Goal: Task Accomplishment & Management: Complete application form

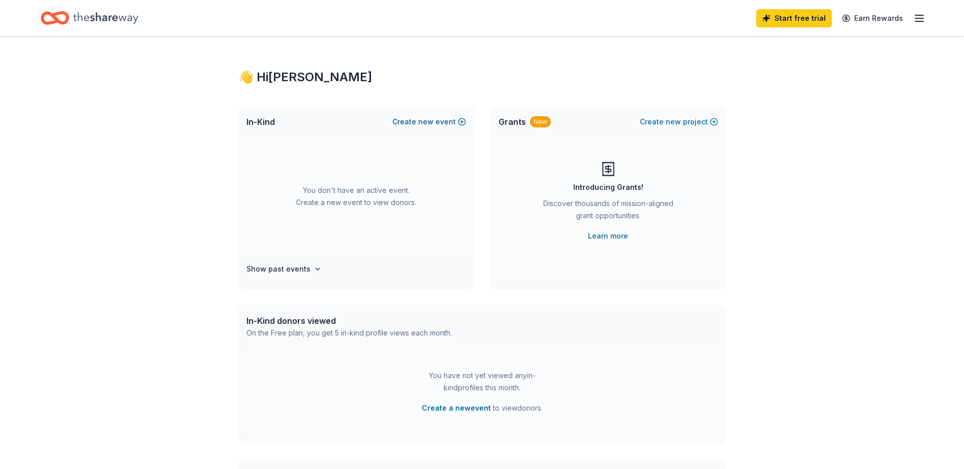
click at [448, 120] on button "Create new event" at bounding box center [429, 122] width 74 height 12
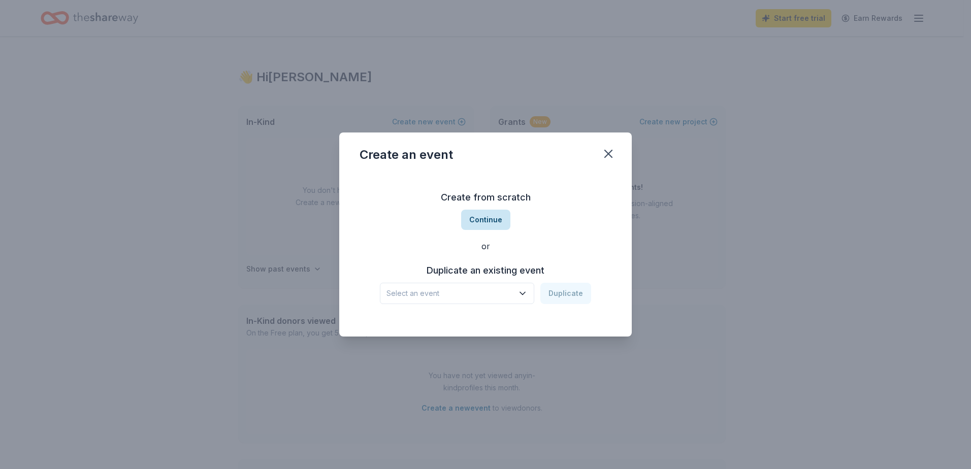
click at [498, 224] on button "Continue" at bounding box center [485, 220] width 49 height 20
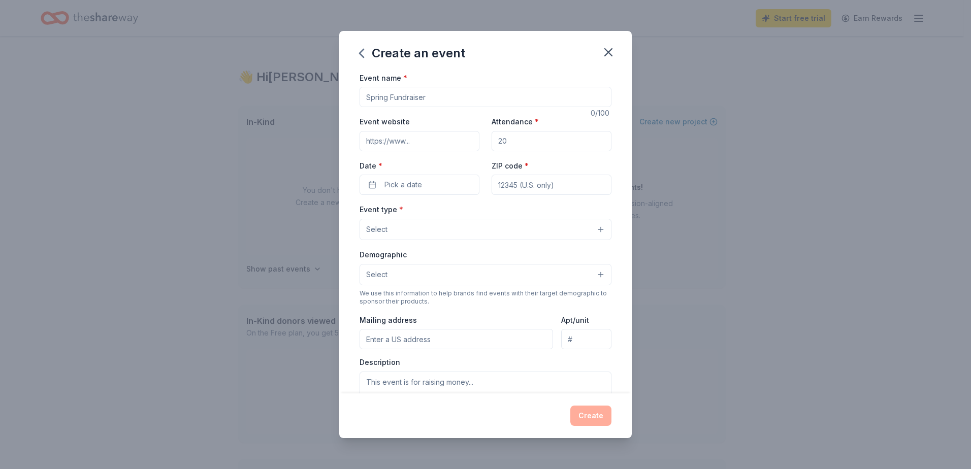
click at [394, 94] on input "Event name *" at bounding box center [486, 97] width 252 height 20
drag, startPoint x: 445, startPoint y: 100, endPoint x: 324, endPoint y: 97, distance: 121.4
click at [324, 97] on div "Create an event Event name * 0 /100 Event website Attendance * Date * Pick a da…" at bounding box center [485, 234] width 971 height 469
type input "T"
type input "Fall Trunk or Treat Event"
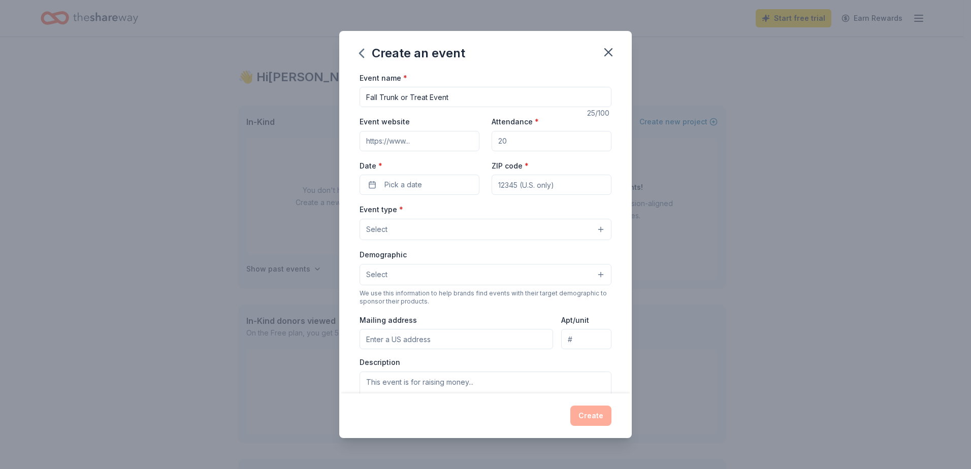
drag, startPoint x: 514, startPoint y: 143, endPoint x: 496, endPoint y: 144, distance: 18.3
click at [500, 144] on input "Attendance *" at bounding box center [552, 141] width 120 height 20
click at [509, 145] on input "350400" at bounding box center [552, 141] width 120 height 20
type input "3"
type input "400"
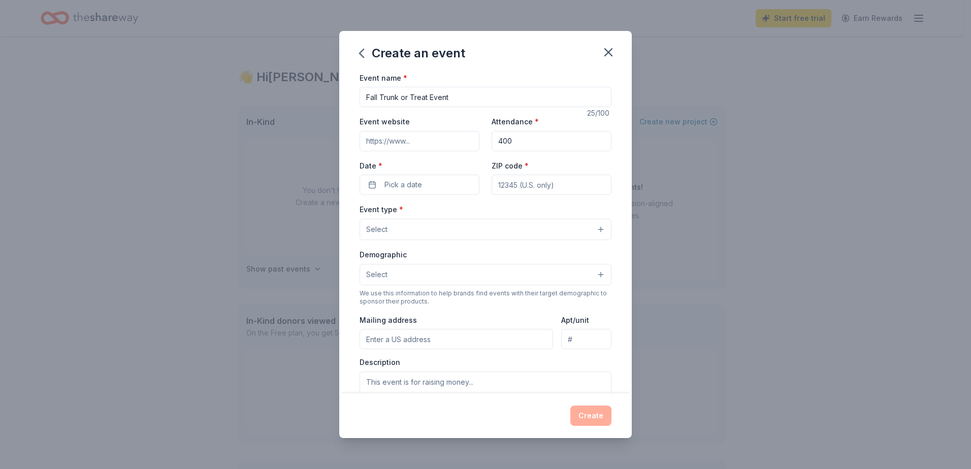
click at [406, 142] on input "Event website" at bounding box center [420, 141] width 120 height 20
paste input "[URL][DOMAIN_NAME]"
type input "[URL][DOMAIN_NAME]"
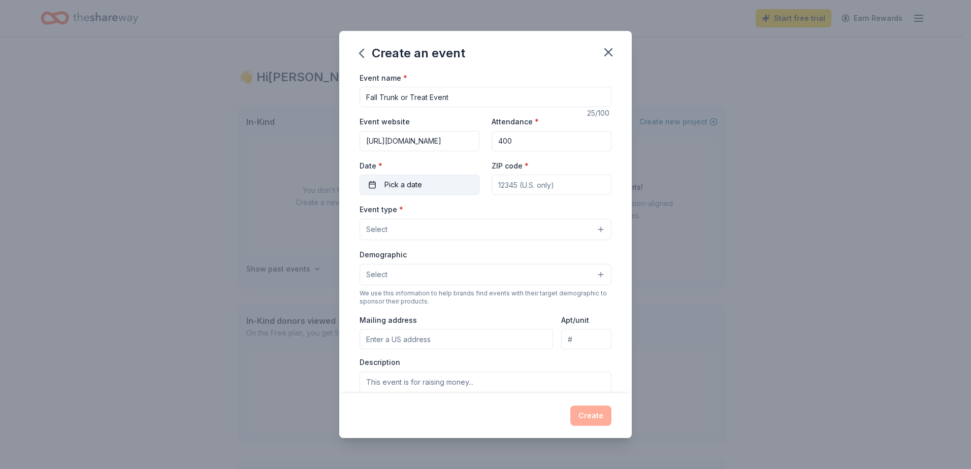
click at [405, 187] on span "Pick a date" at bounding box center [404, 185] width 38 height 12
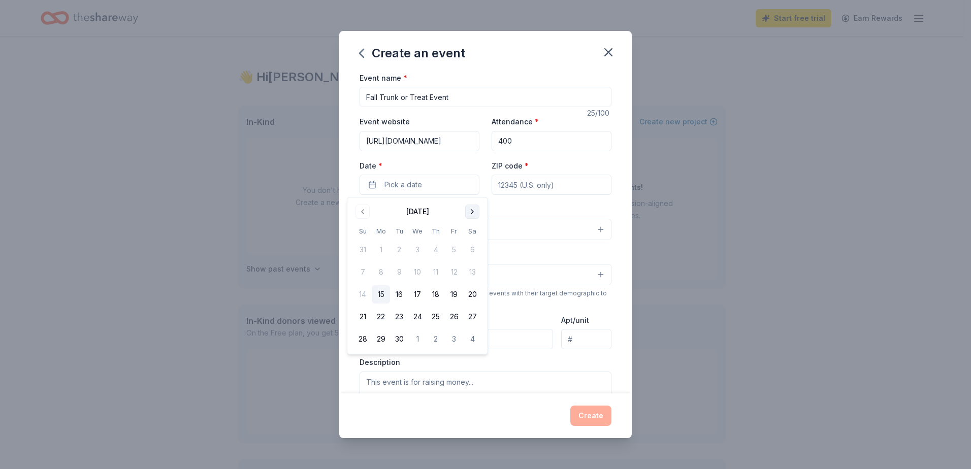
click at [474, 214] on button "Go to next month" at bounding box center [472, 212] width 14 height 14
click at [453, 338] on button "31" at bounding box center [454, 339] width 18 height 18
click at [512, 184] on input "ZIP code *" at bounding box center [552, 185] width 120 height 20
type input "50322"
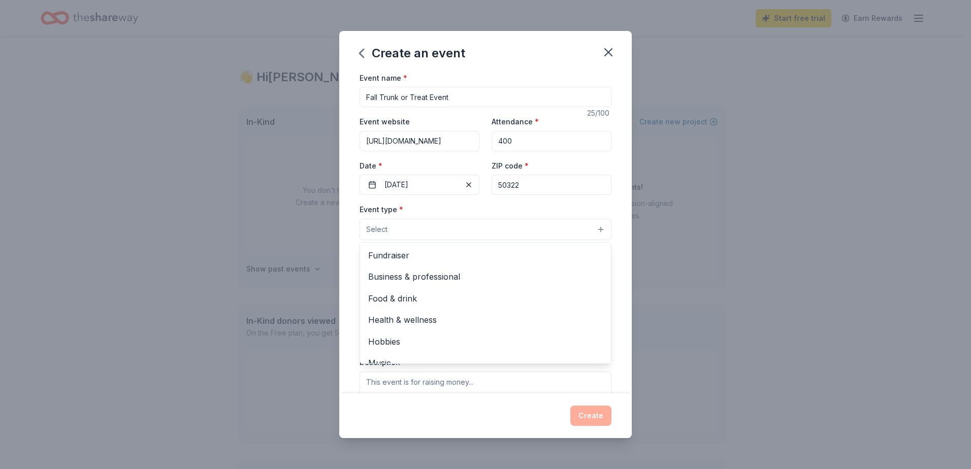
click at [506, 230] on button "Select" at bounding box center [486, 229] width 252 height 21
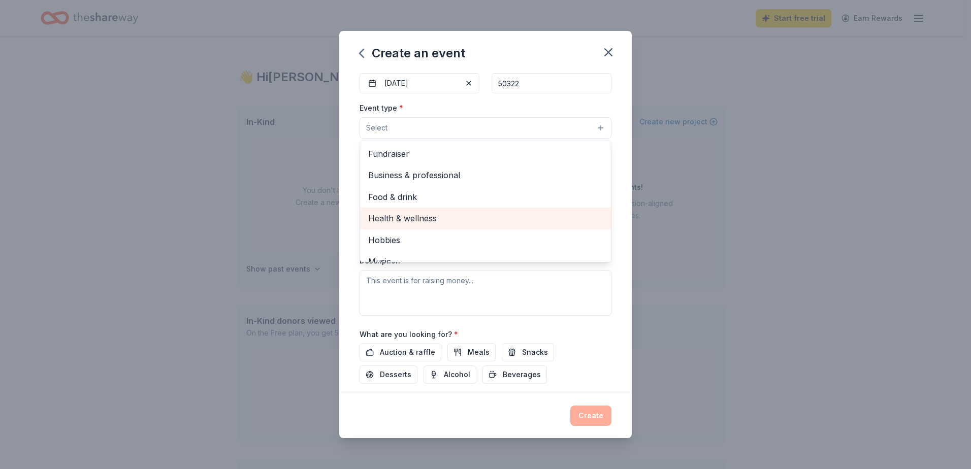
scroll to position [34, 0]
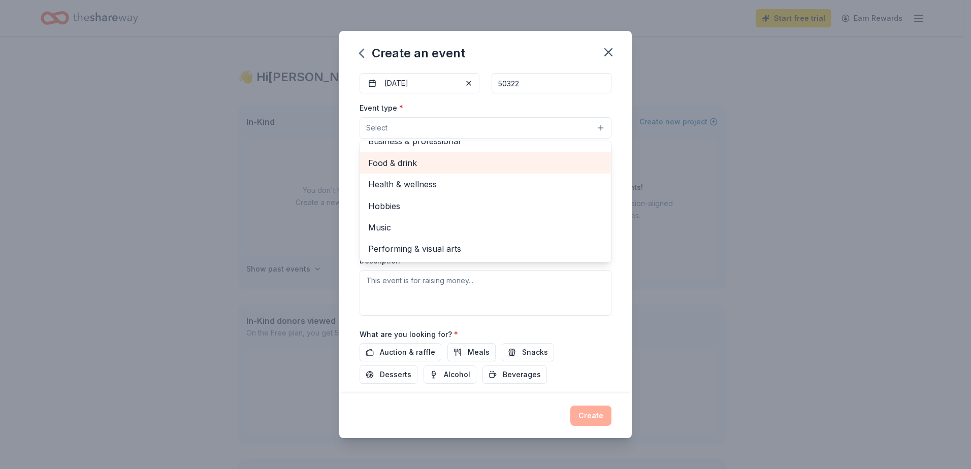
click at [409, 165] on span "Food & drink" at bounding box center [485, 162] width 235 height 13
click at [611, 270] on div "Event name * Fall Trunk or Treat Event 25 /100 Event website [URL][DOMAIN_NAME]…" at bounding box center [485, 233] width 293 height 323
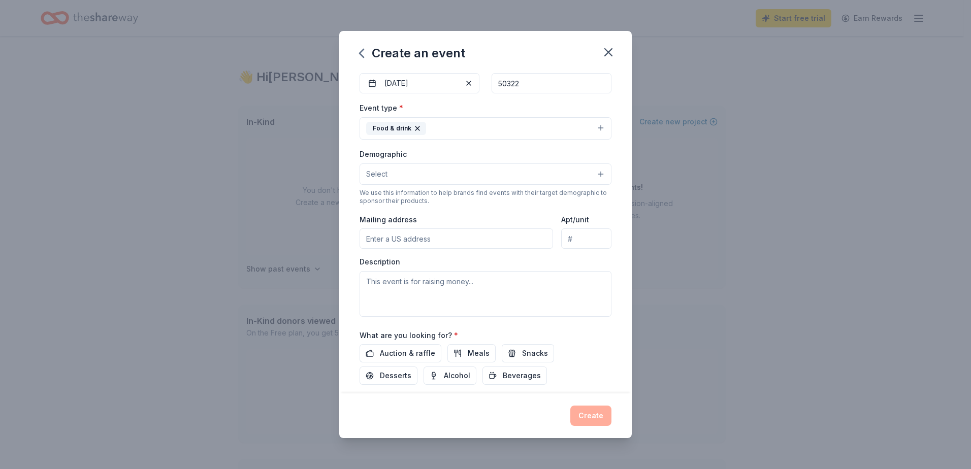
click at [405, 165] on button "Select" at bounding box center [486, 174] width 252 height 21
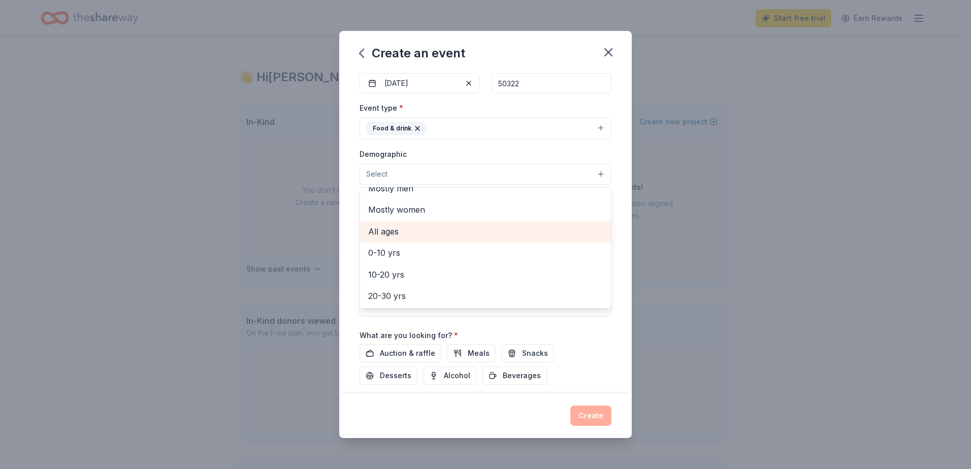
scroll to position [51, 0]
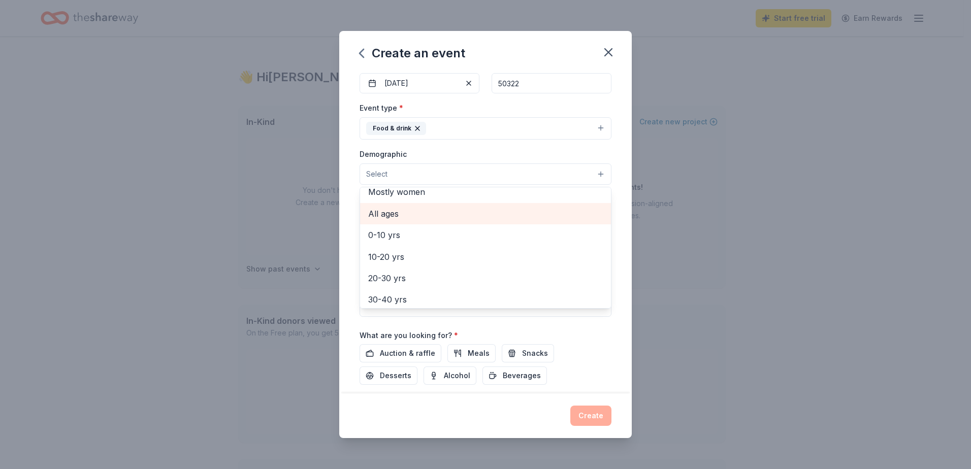
click at [400, 213] on span "All ages" at bounding box center [485, 213] width 235 height 13
click at [620, 296] on div "Event name * Fall Trunk or Treat Event 25 /100 Event website [URL][DOMAIN_NAME]…" at bounding box center [485, 233] width 293 height 323
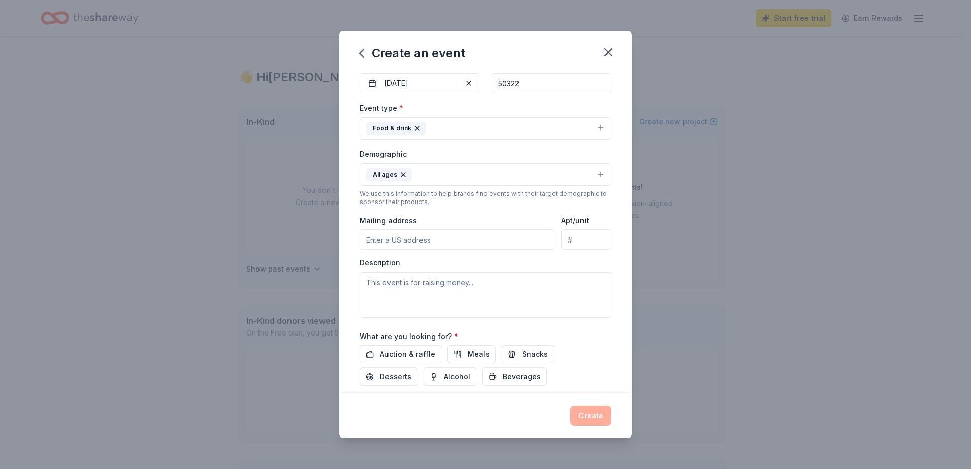
click at [446, 244] on input "Mailing address" at bounding box center [457, 240] width 194 height 20
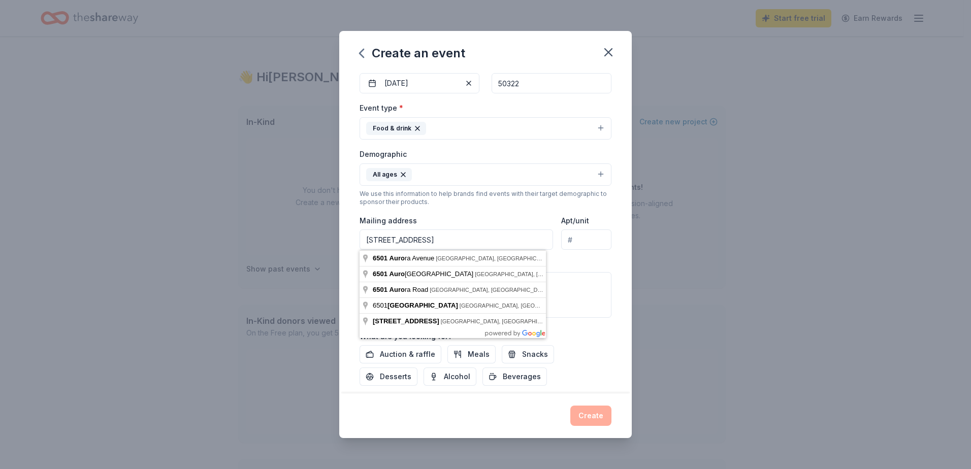
type input "[STREET_ADDRESS]"
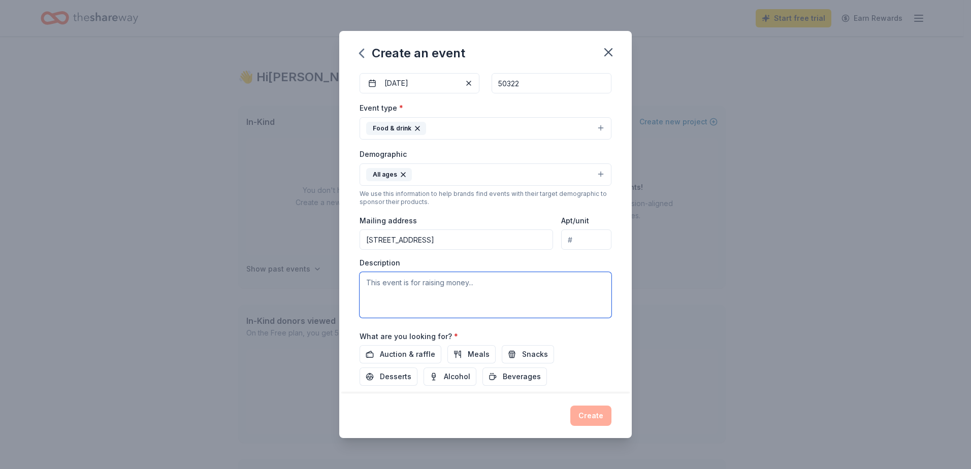
click at [422, 299] on textarea at bounding box center [486, 295] width 252 height 46
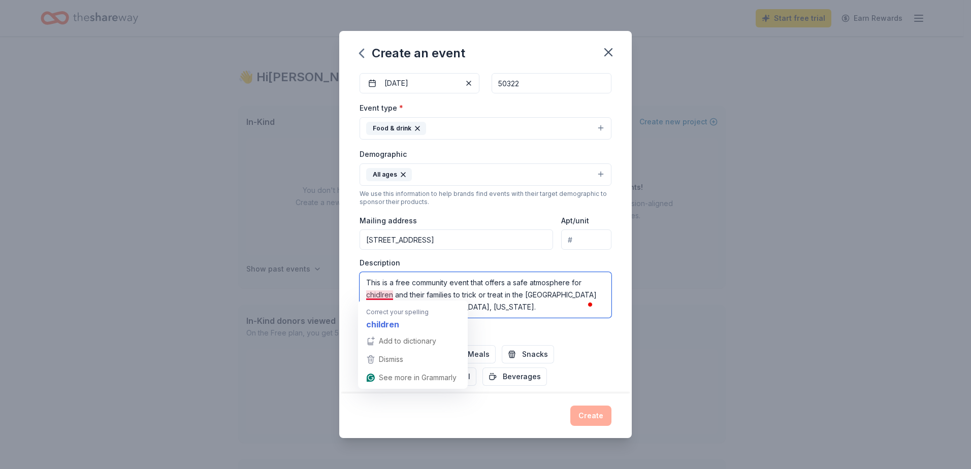
click at [384, 295] on textarea "This is a free community event that offers a safe atmosphere for chidlren and t…" at bounding box center [486, 295] width 252 height 46
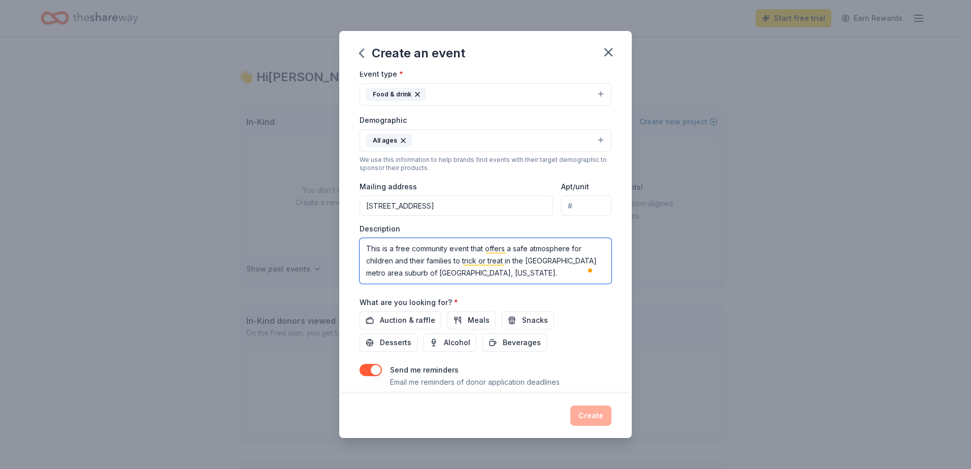
scroll to position [152, 0]
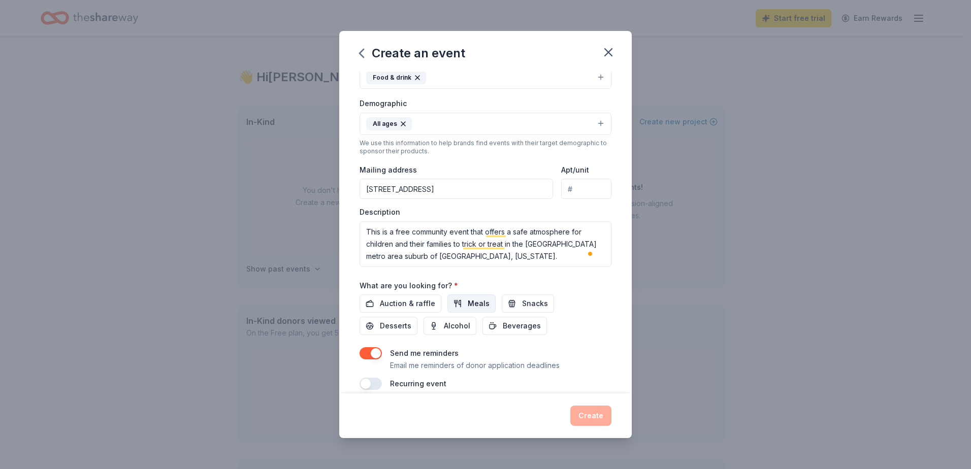
click at [463, 302] on button "Meals" at bounding box center [472, 304] width 48 height 18
click at [524, 299] on span "Snacks" at bounding box center [535, 304] width 26 height 12
click at [416, 306] on span "Auction & raffle" at bounding box center [407, 304] width 55 height 12
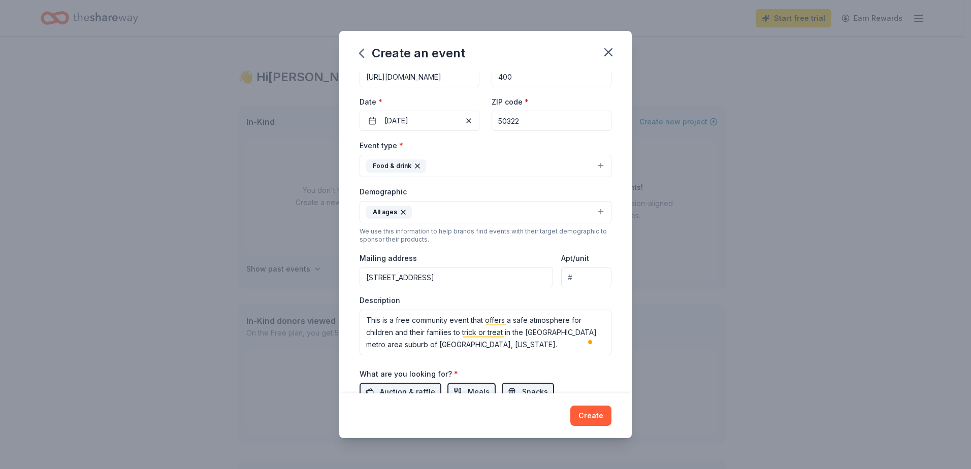
scroll to position [63, 0]
click at [508, 345] on textarea "This is a free community event that offers a safe atmosphere for children and t…" at bounding box center [486, 333] width 252 height 46
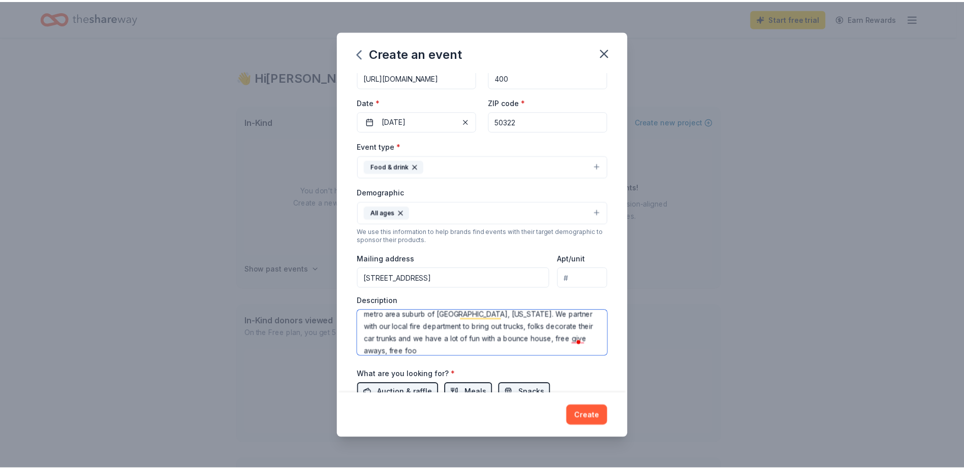
scroll to position [30, 0]
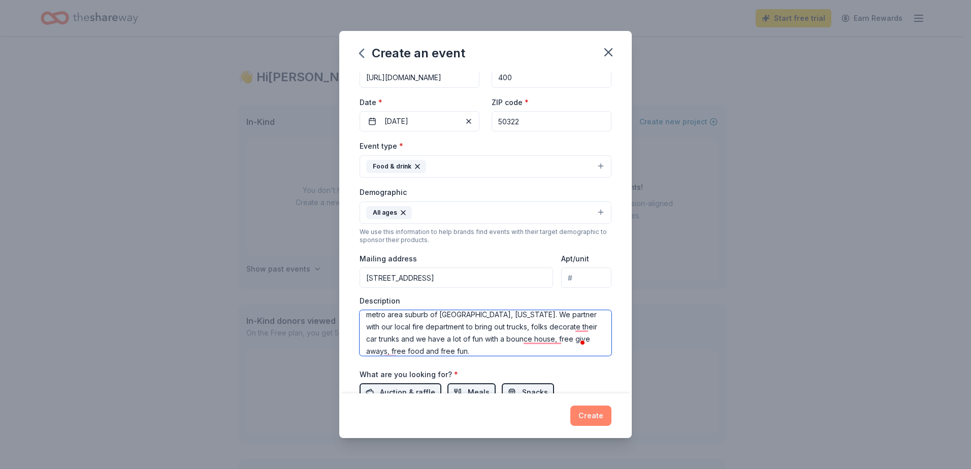
type textarea "This is a free community event that offers a safe atmosphere for children and t…"
click at [586, 415] on button "Create" at bounding box center [590, 416] width 41 height 20
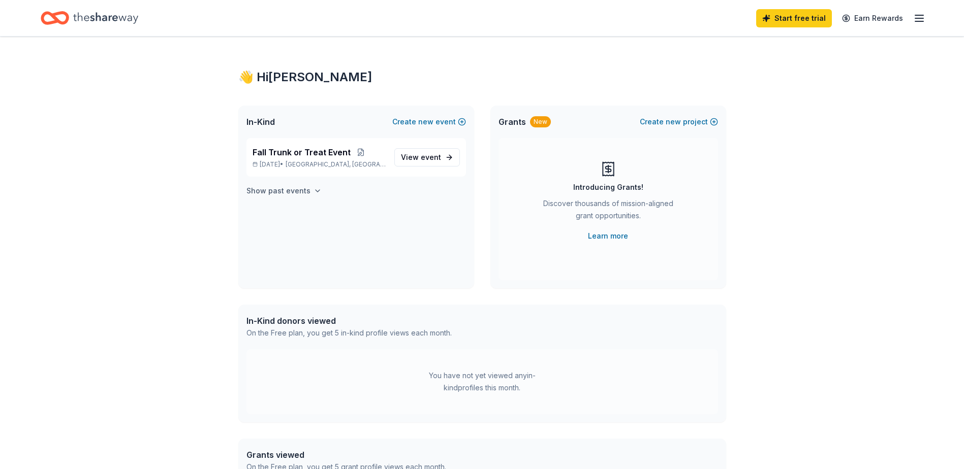
click at [316, 190] on icon "button" at bounding box center [317, 191] width 8 height 8
click at [359, 281] on div "Fall Trunk or Treat Event [DATE] • [GEOGRAPHIC_DATA], [GEOGRAPHIC_DATA] View ev…" at bounding box center [356, 213] width 236 height 150
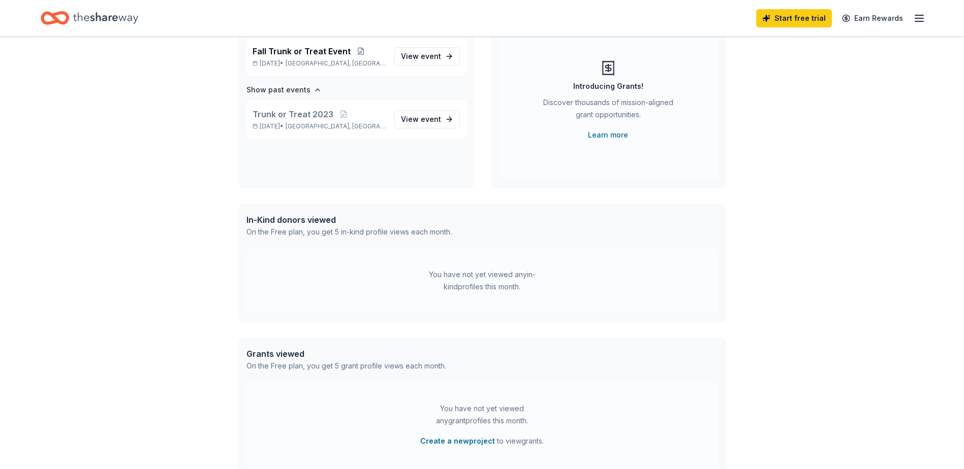
scroll to position [102, 0]
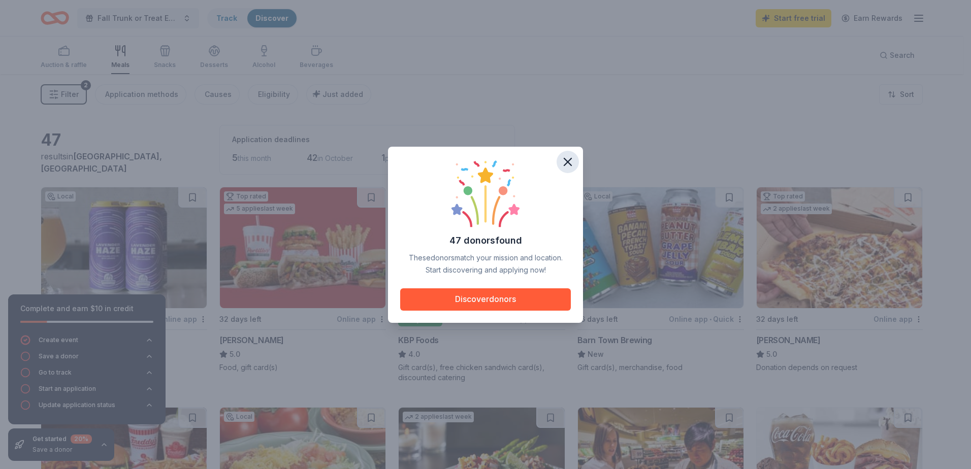
click at [564, 162] on icon "button" at bounding box center [568, 162] width 14 height 14
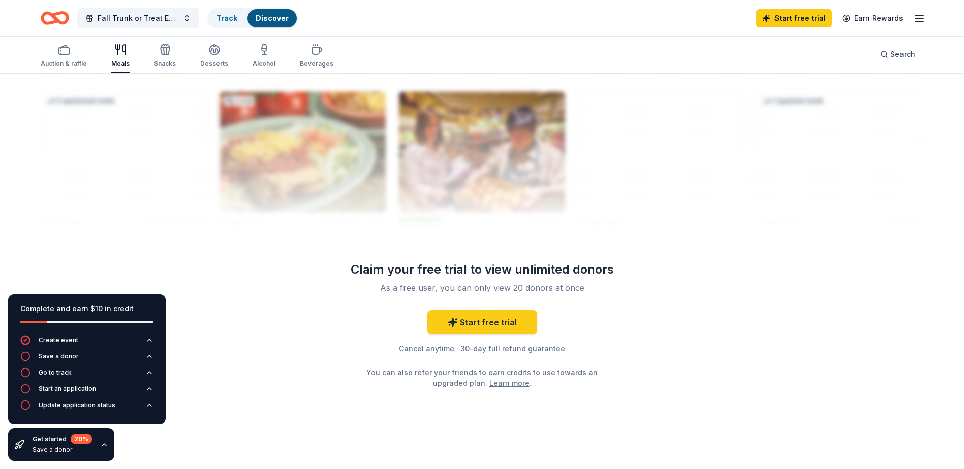
scroll to position [997, 0]
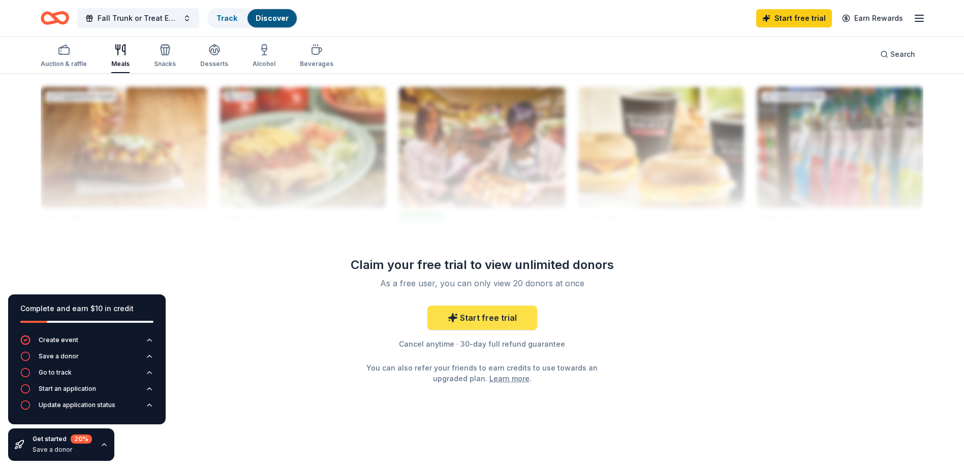
click at [481, 322] on link "Start free trial" at bounding box center [482, 318] width 110 height 24
click at [490, 315] on link "Start free trial" at bounding box center [482, 318] width 110 height 24
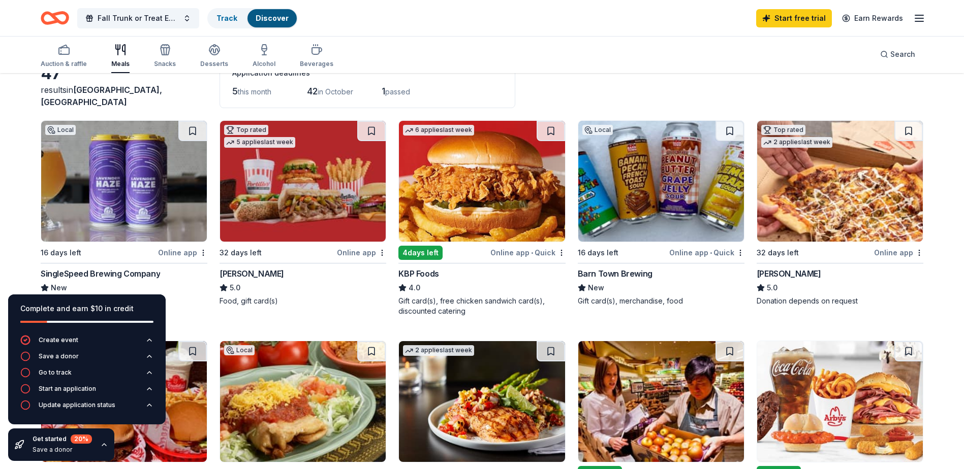
scroll to position [82, 0]
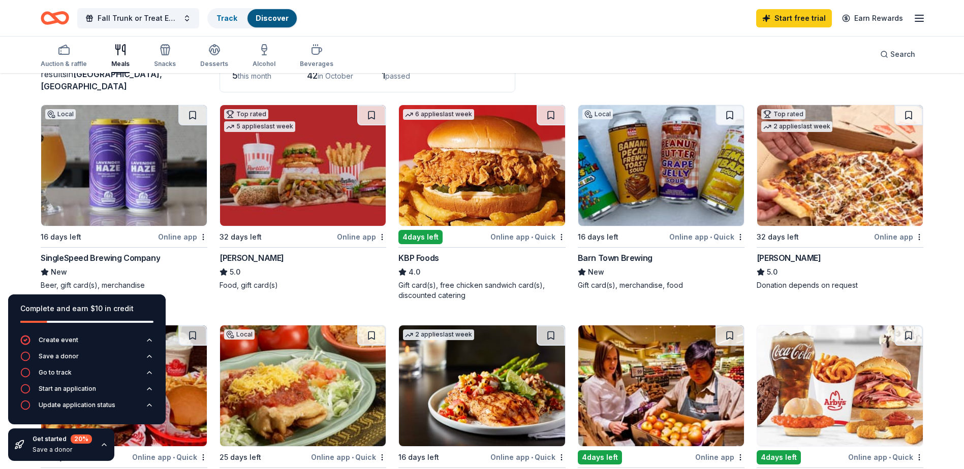
click at [795, 198] on img at bounding box center [840, 165] width 166 height 121
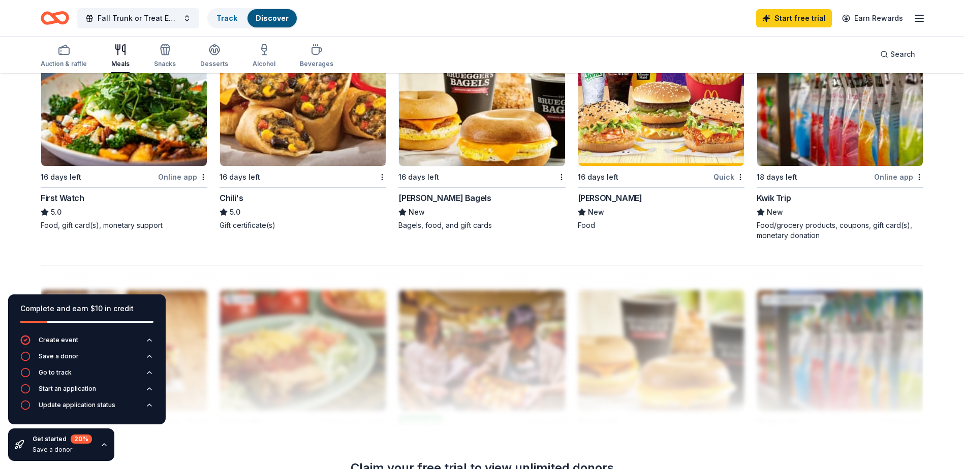
scroll to position [997, 0]
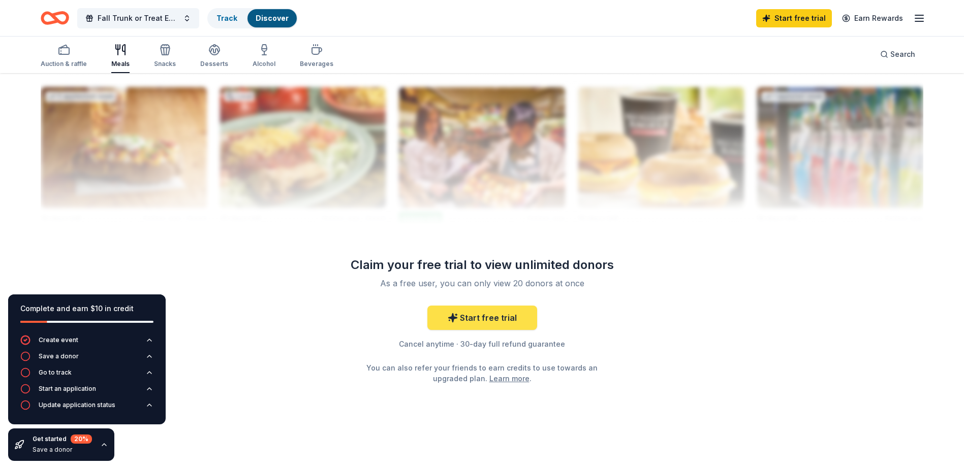
click at [493, 316] on link "Start free trial" at bounding box center [482, 318] width 110 height 24
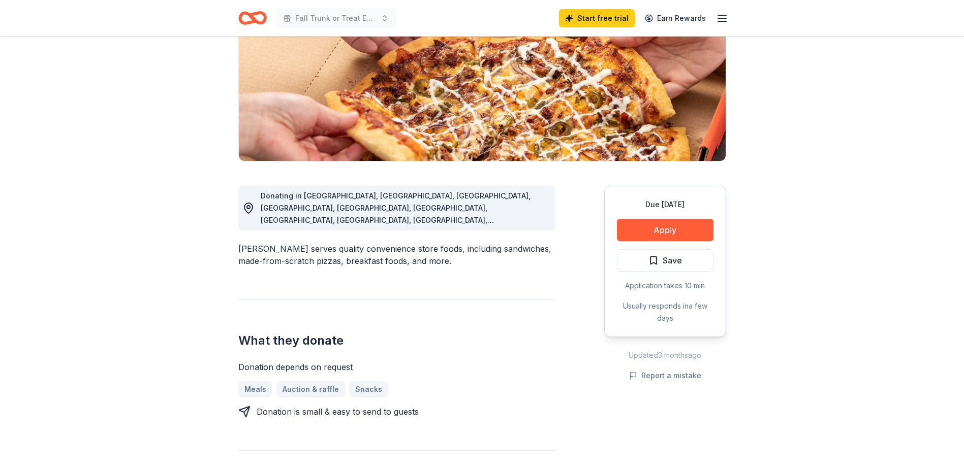
scroll to position [152, 0]
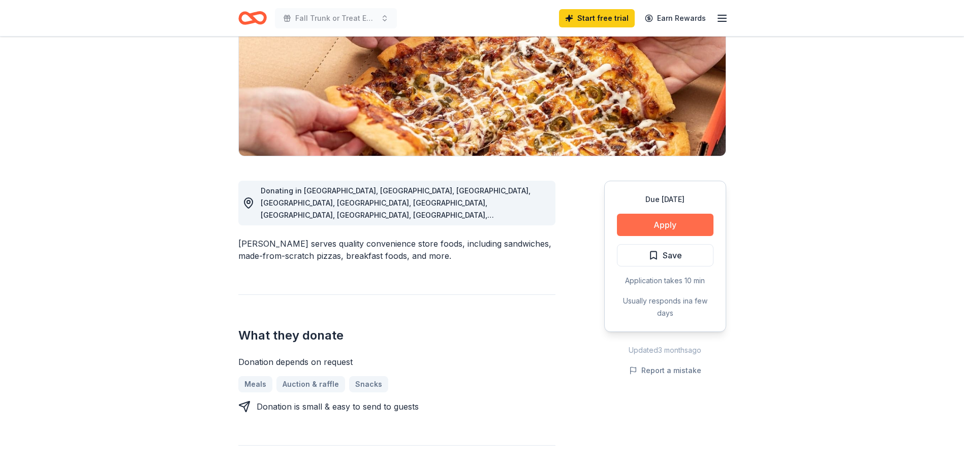
click at [655, 224] on button "Apply" at bounding box center [665, 225] width 97 height 22
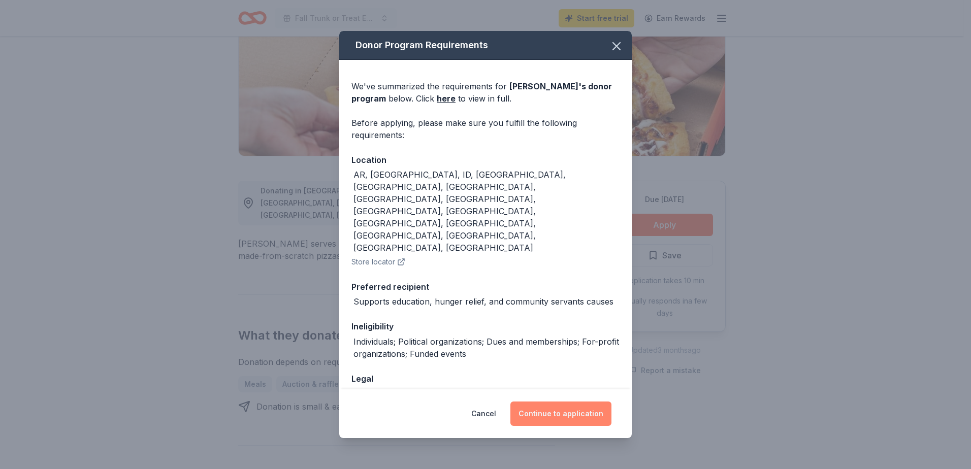
click at [574, 411] on button "Continue to application" at bounding box center [561, 414] width 101 height 24
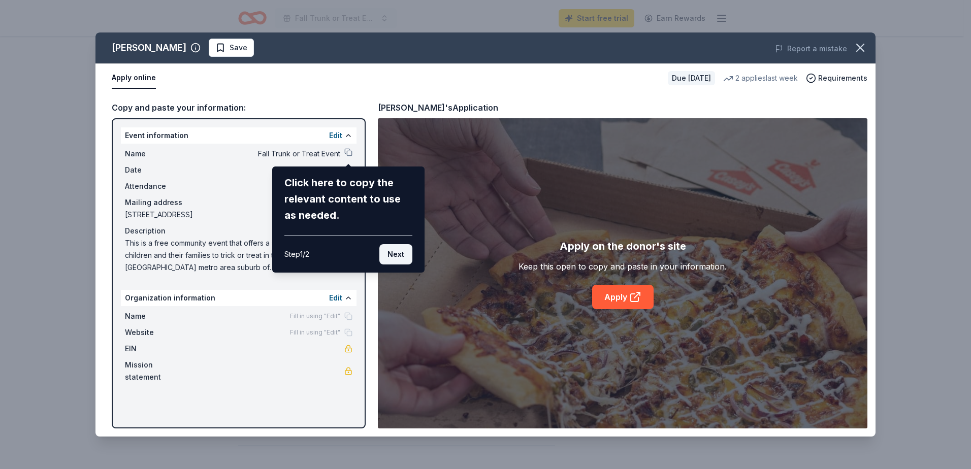
click at [392, 249] on button "Next" at bounding box center [395, 254] width 33 height 20
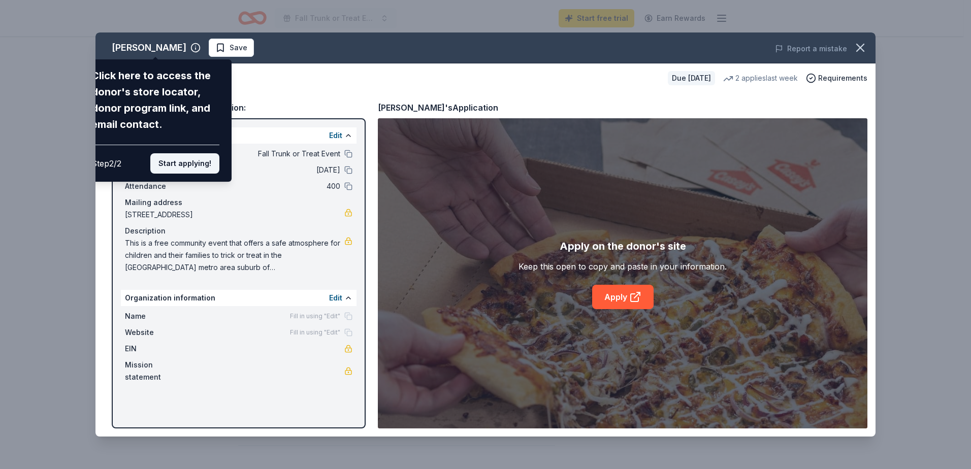
click at [197, 164] on button "Start applying!" at bounding box center [184, 163] width 69 height 20
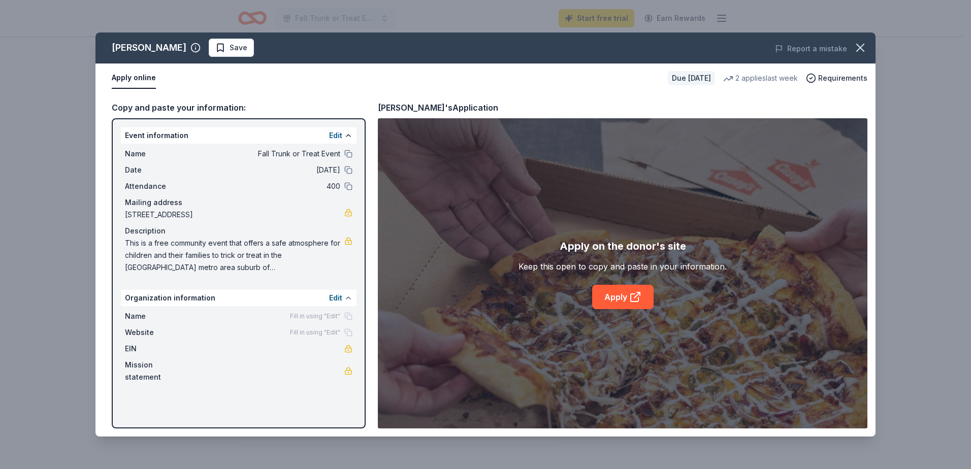
click at [345, 299] on button at bounding box center [348, 298] width 8 height 8
click at [626, 293] on link "Apply" at bounding box center [622, 297] width 61 height 24
click at [862, 54] on icon "button" at bounding box center [860, 48] width 14 height 14
